Goal: Find specific page/section: Find specific page/section

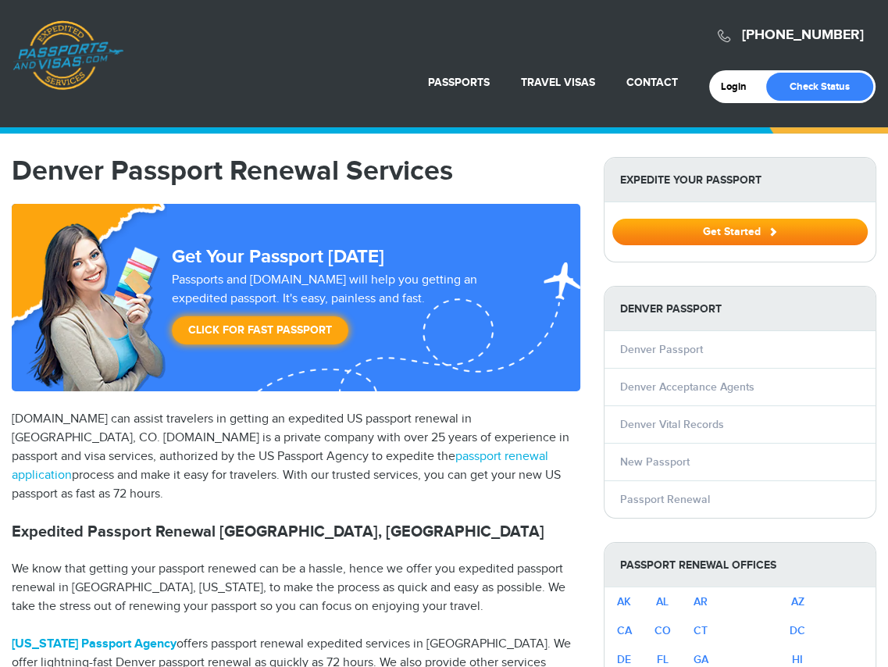
select select "**********"
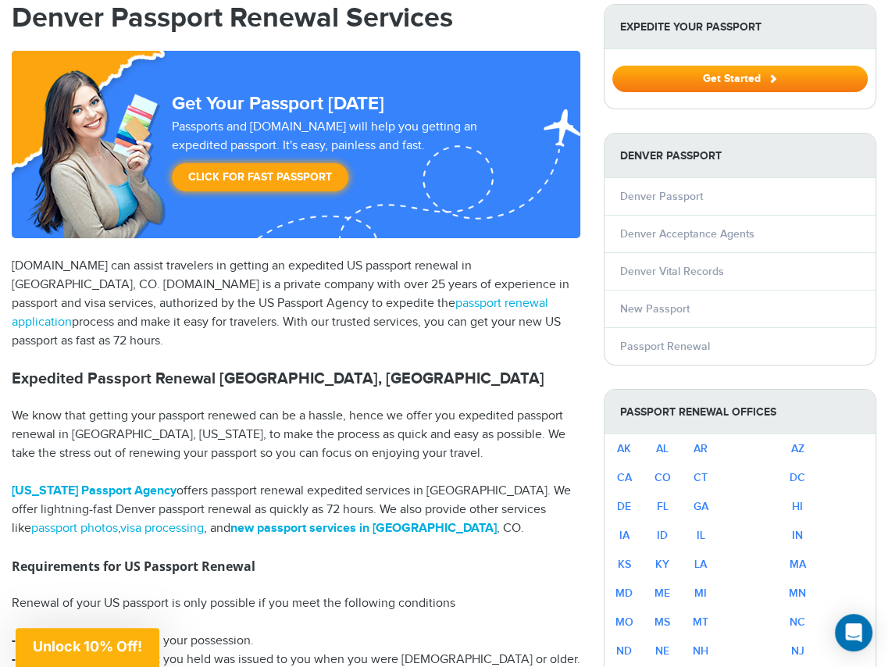
scroll to position [156, 0]
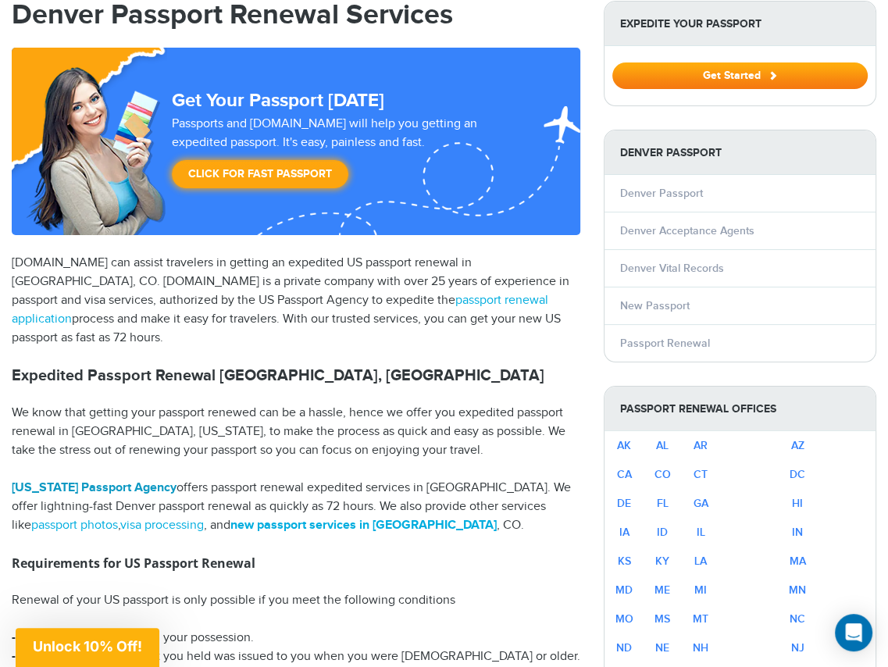
click at [101, 487] on link "[US_STATE] Passport Agency" at bounding box center [94, 487] width 165 height 15
